Goal: Entertainment & Leisure: Browse casually

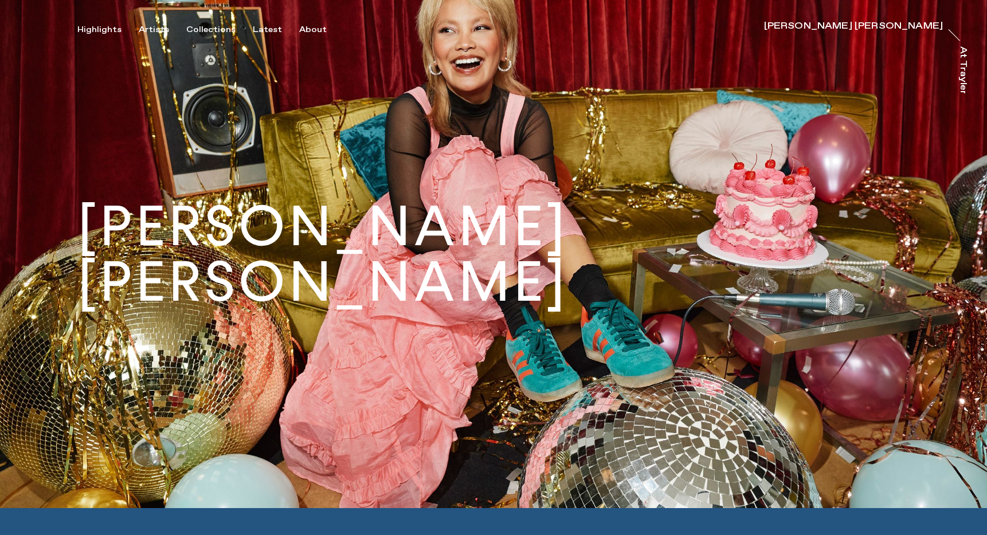
click at [151, 23] on div "Highlights Artists Collections Latest About [PERSON_NAME] [PERSON_NAME] [PERSON…" at bounding box center [495, 17] width 990 height 35
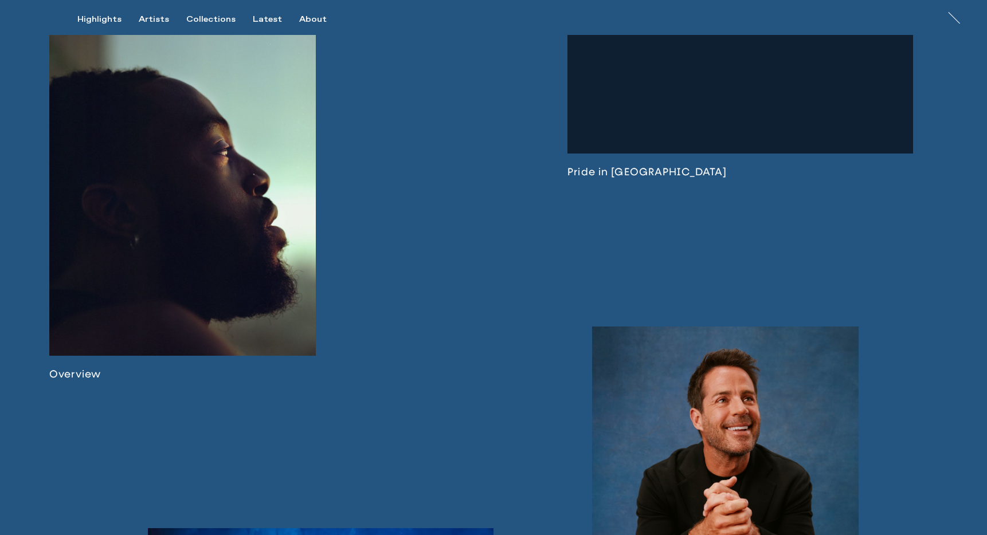
scroll to position [819, 0]
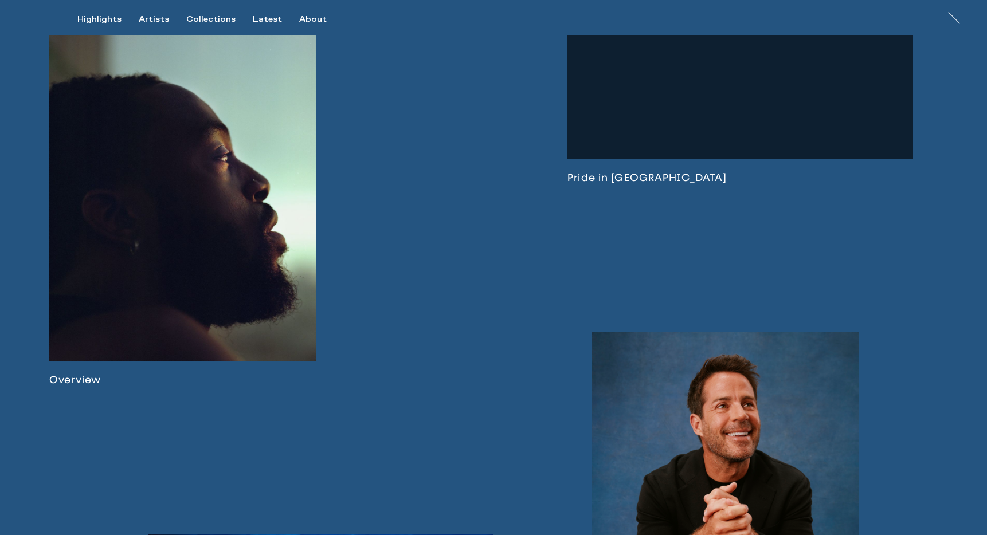
click at [665, 103] on link at bounding box center [739, 85] width 345 height 197
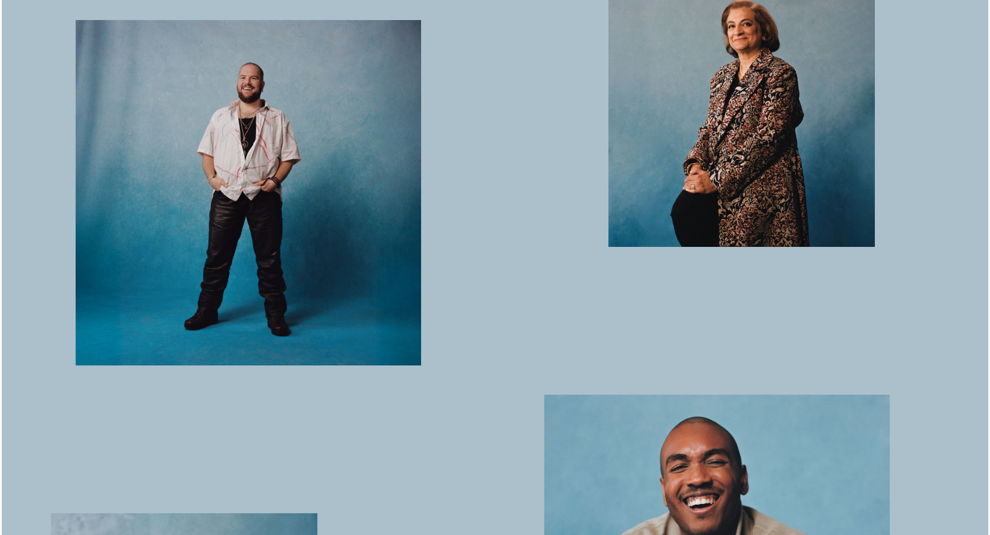
scroll to position [2236, 0]
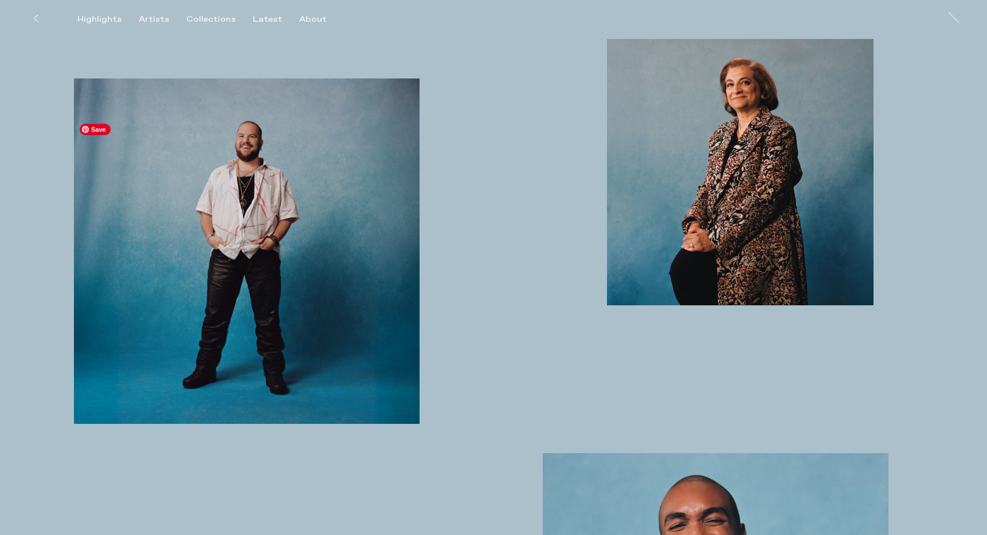
click at [354, 285] on img "button" at bounding box center [246, 250] width 345 height 345
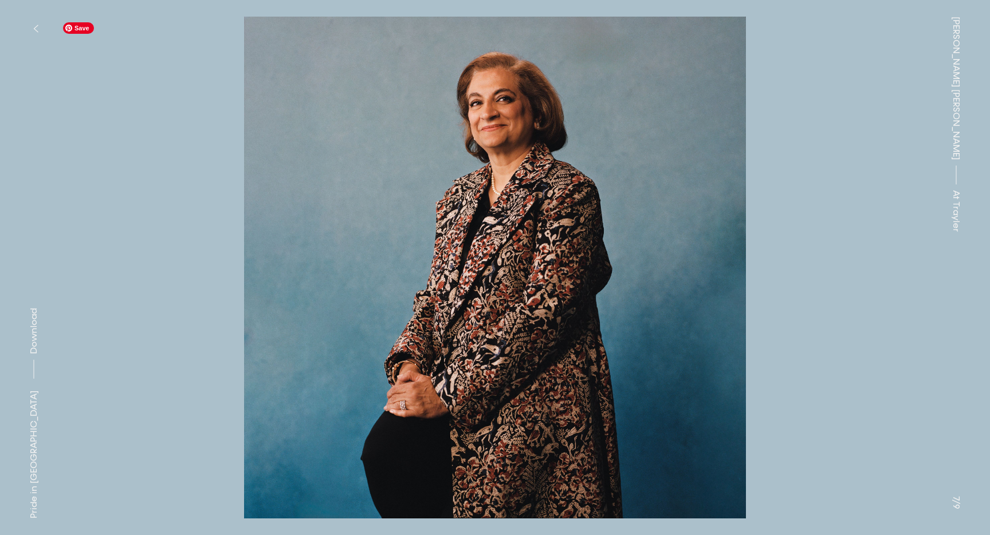
click at [442, 282] on img at bounding box center [494, 268] width 875 height 502
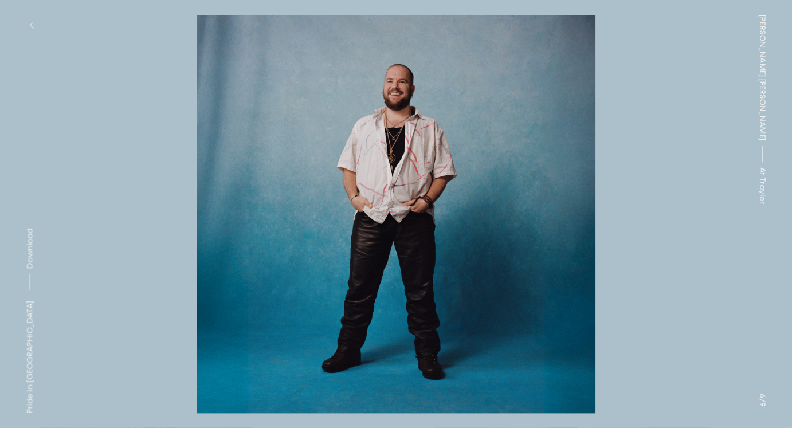
scroll to position [2236, 0]
